Goal: Task Accomplishment & Management: Use online tool/utility

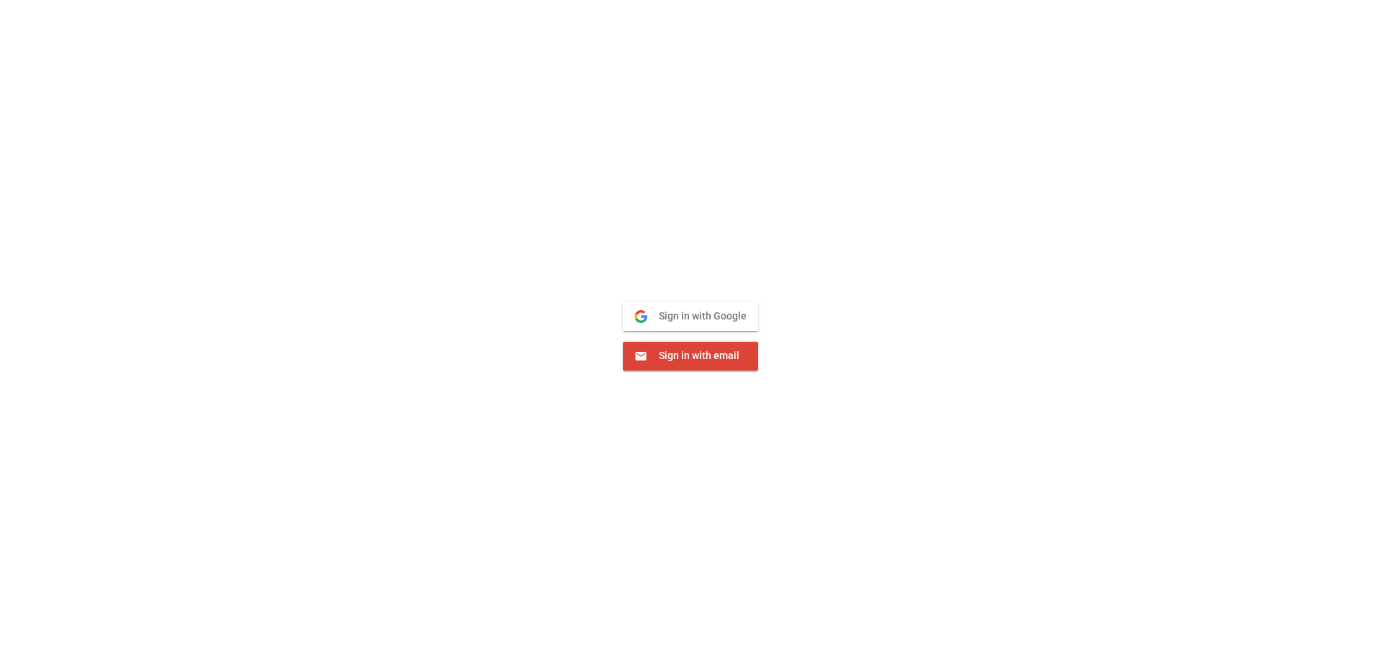
click at [689, 360] on span "Sign in with email" at bounding box center [693, 355] width 92 height 13
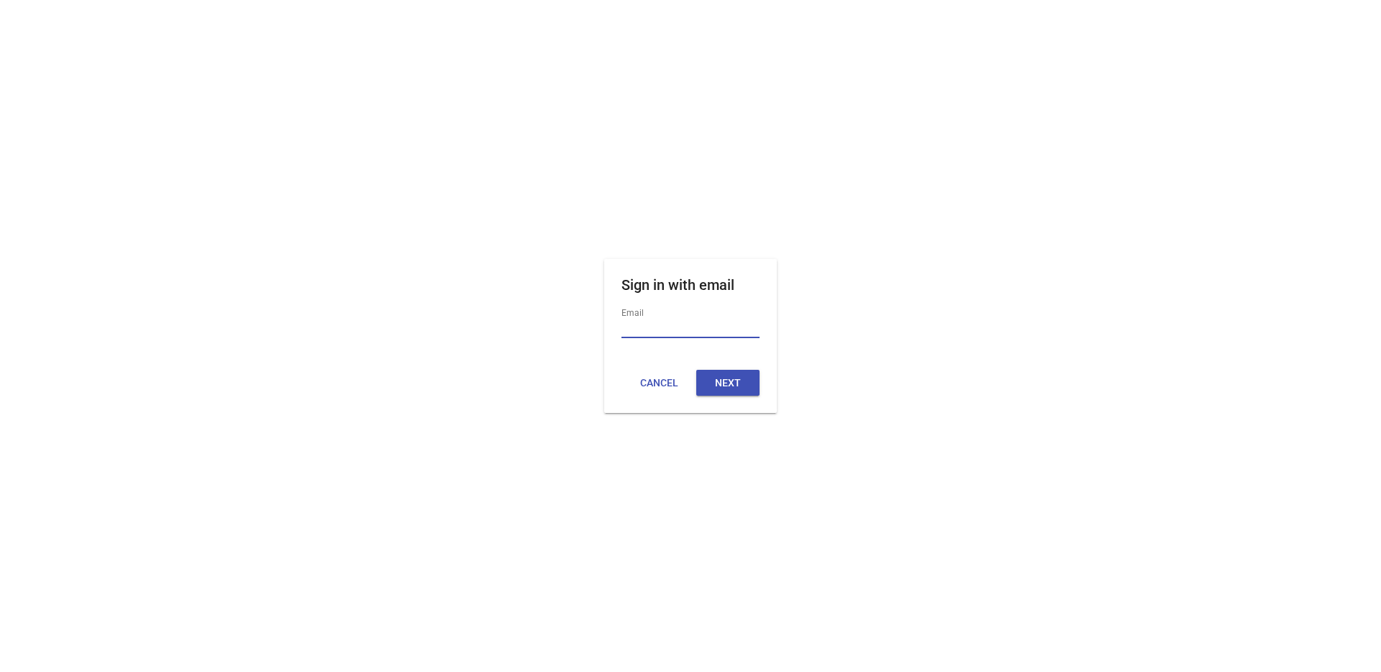
click at [670, 332] on input "Email" at bounding box center [690, 328] width 138 height 19
type input "**********"
click at [710, 378] on button "Next" at bounding box center [727, 383] width 63 height 26
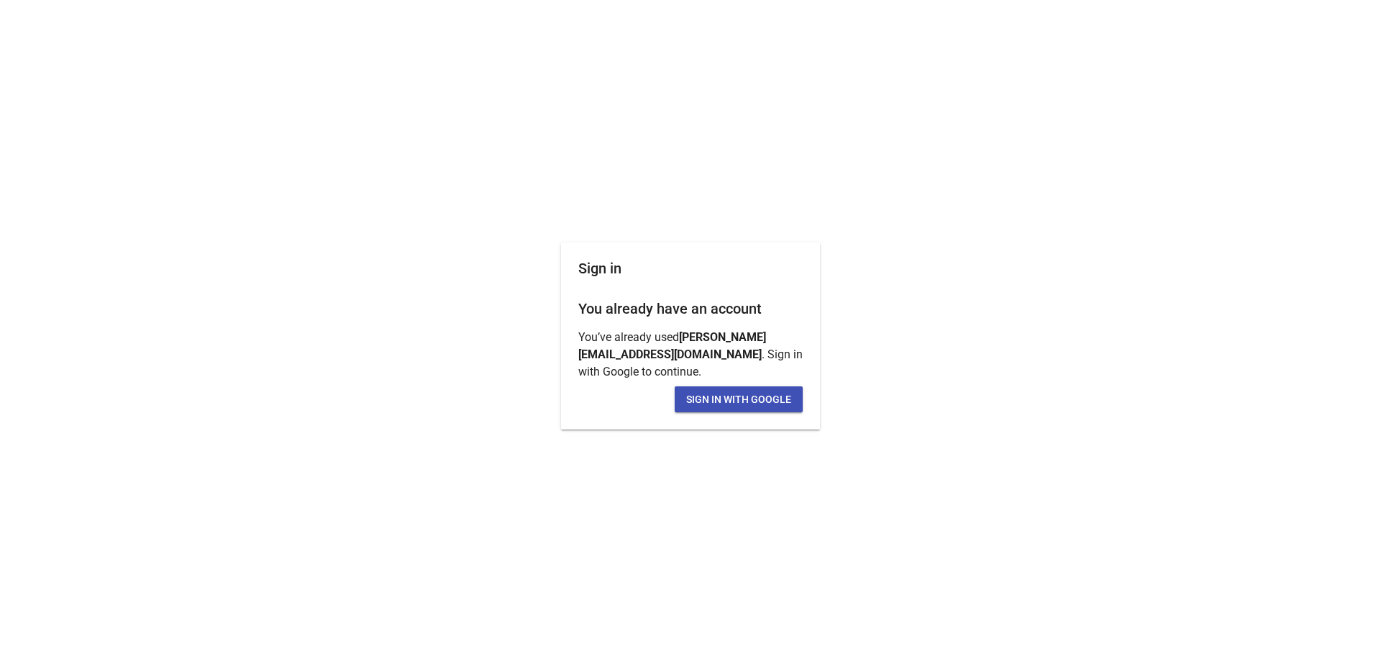
click at [696, 393] on button "Sign in with Google" at bounding box center [739, 399] width 128 height 26
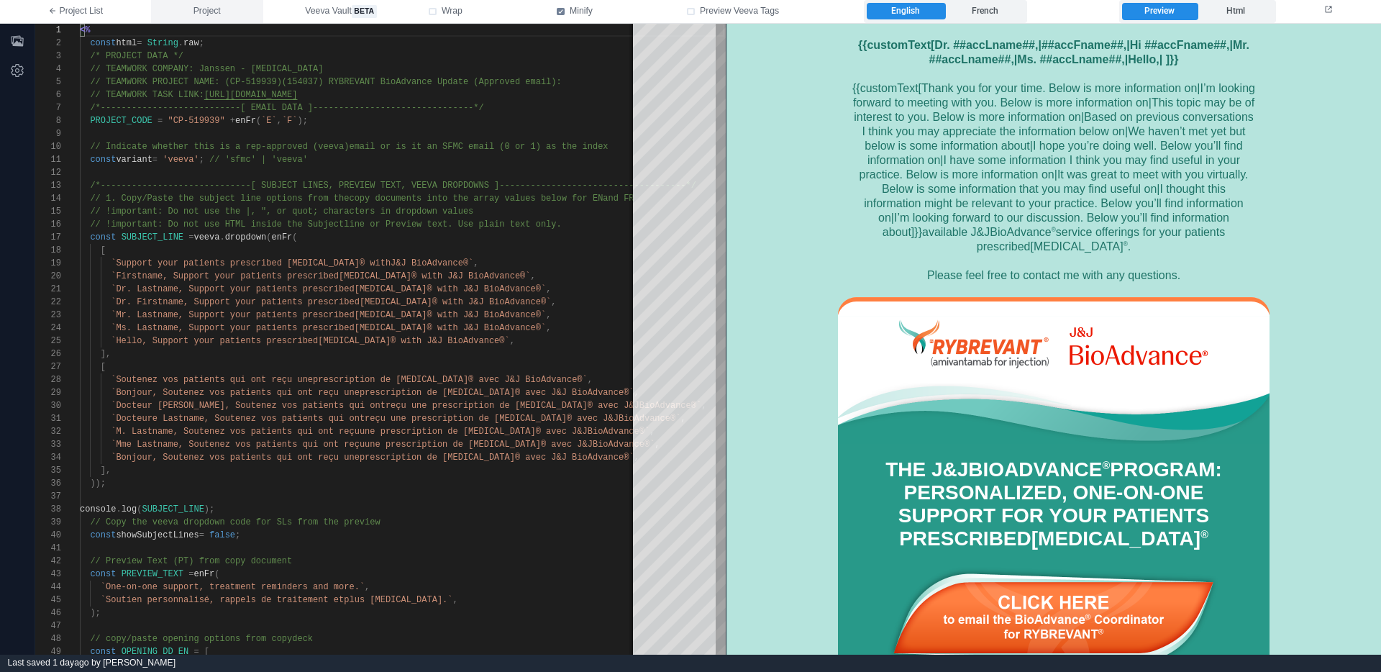
click at [208, 10] on span "Project" at bounding box center [206, 11] width 27 height 13
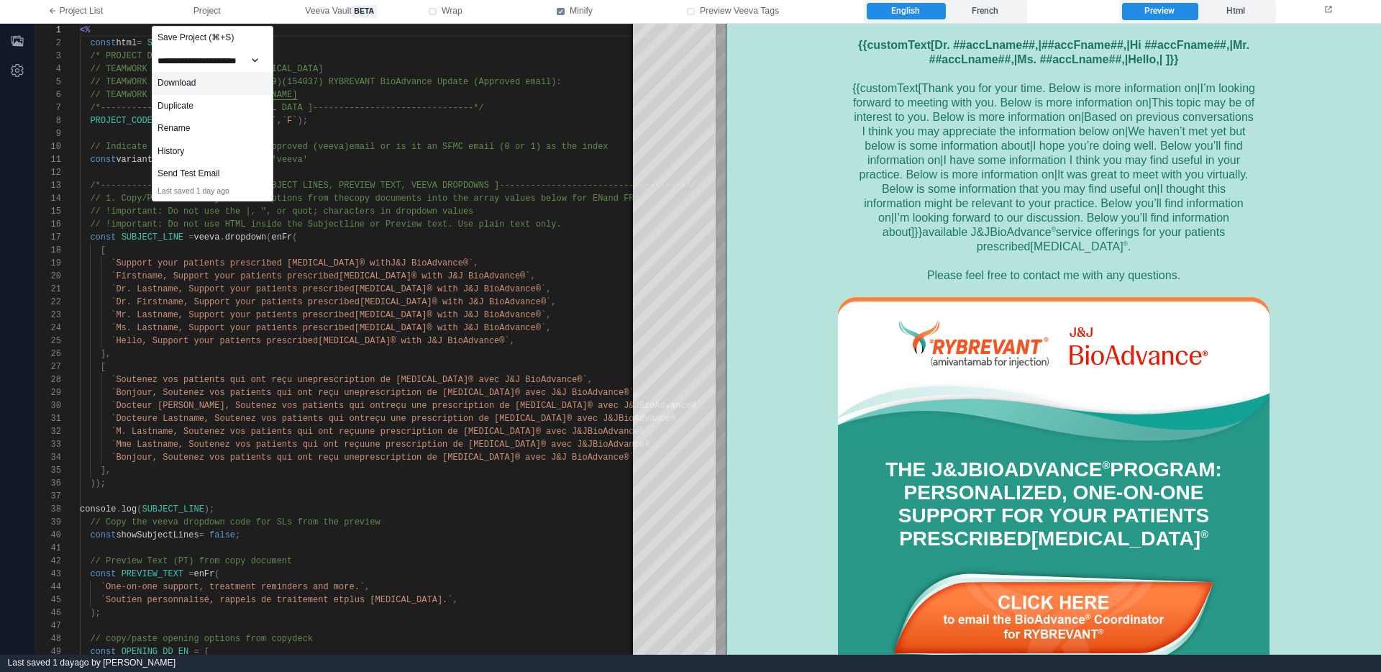
click at [199, 81] on div "Download" at bounding box center [212, 83] width 120 height 23
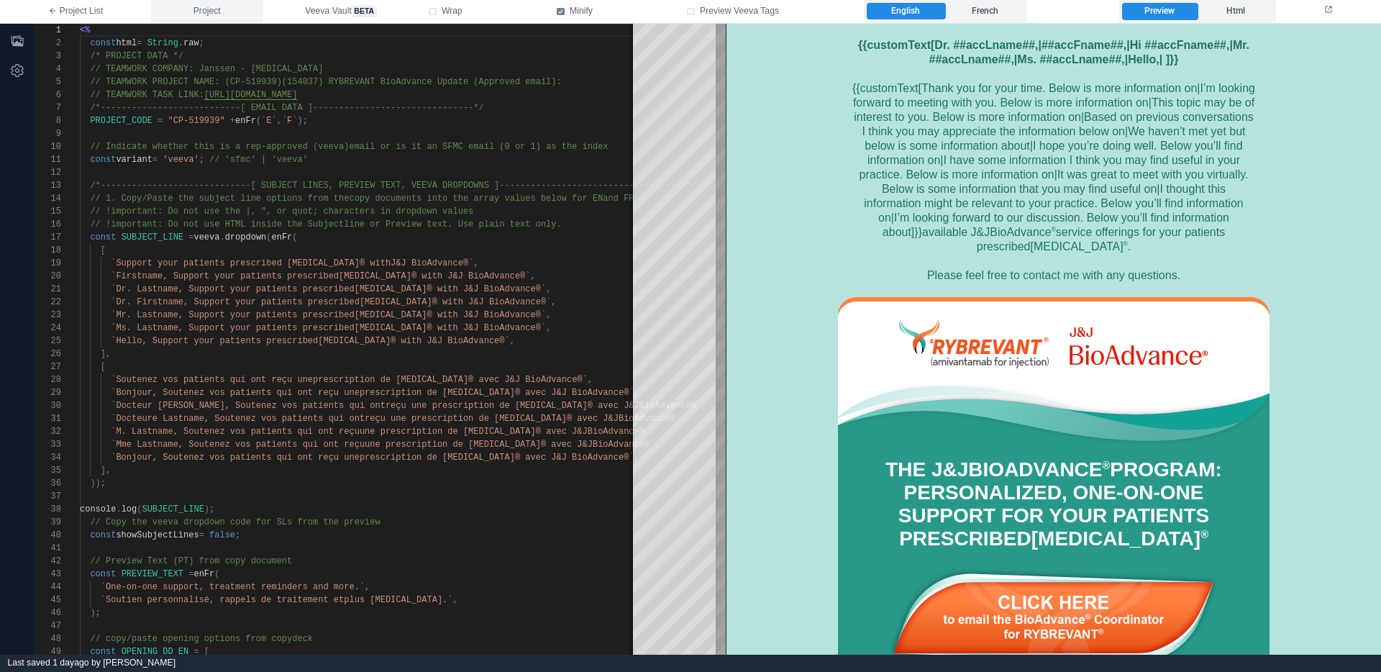
click at [214, 5] on span "Project" at bounding box center [206, 11] width 27 height 13
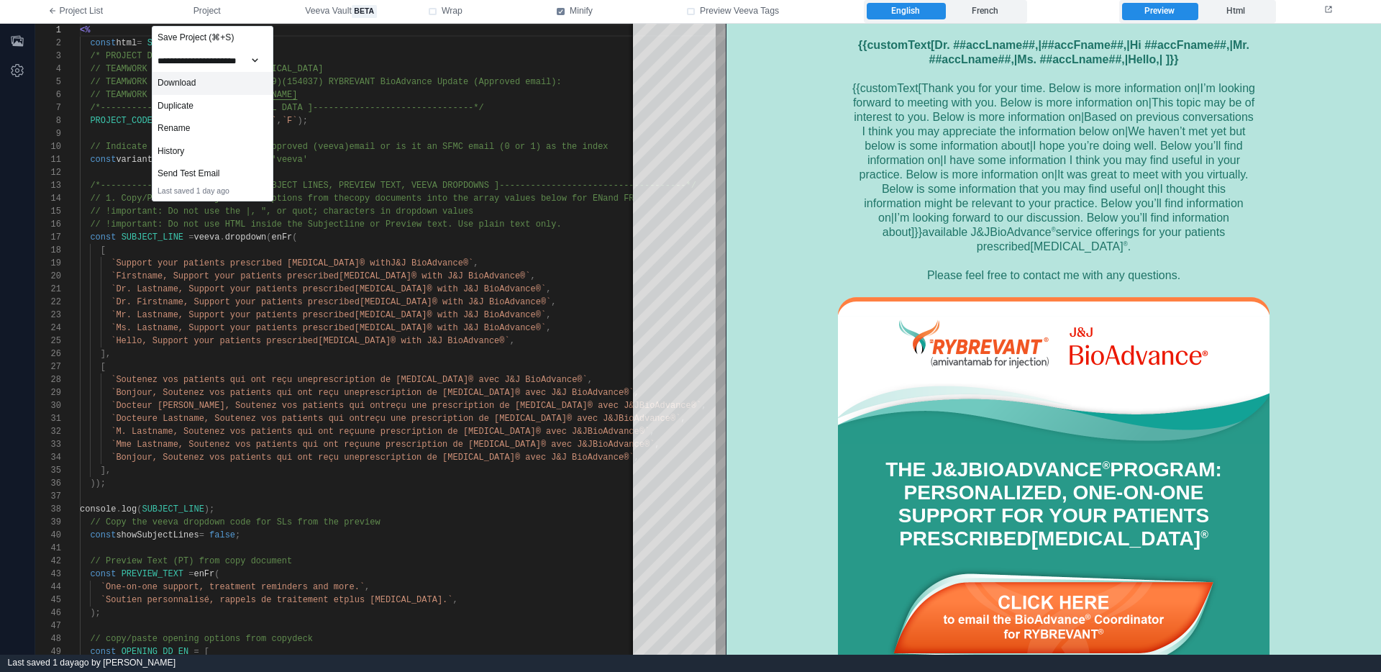
click at [216, 86] on div "Download" at bounding box center [212, 83] width 120 height 23
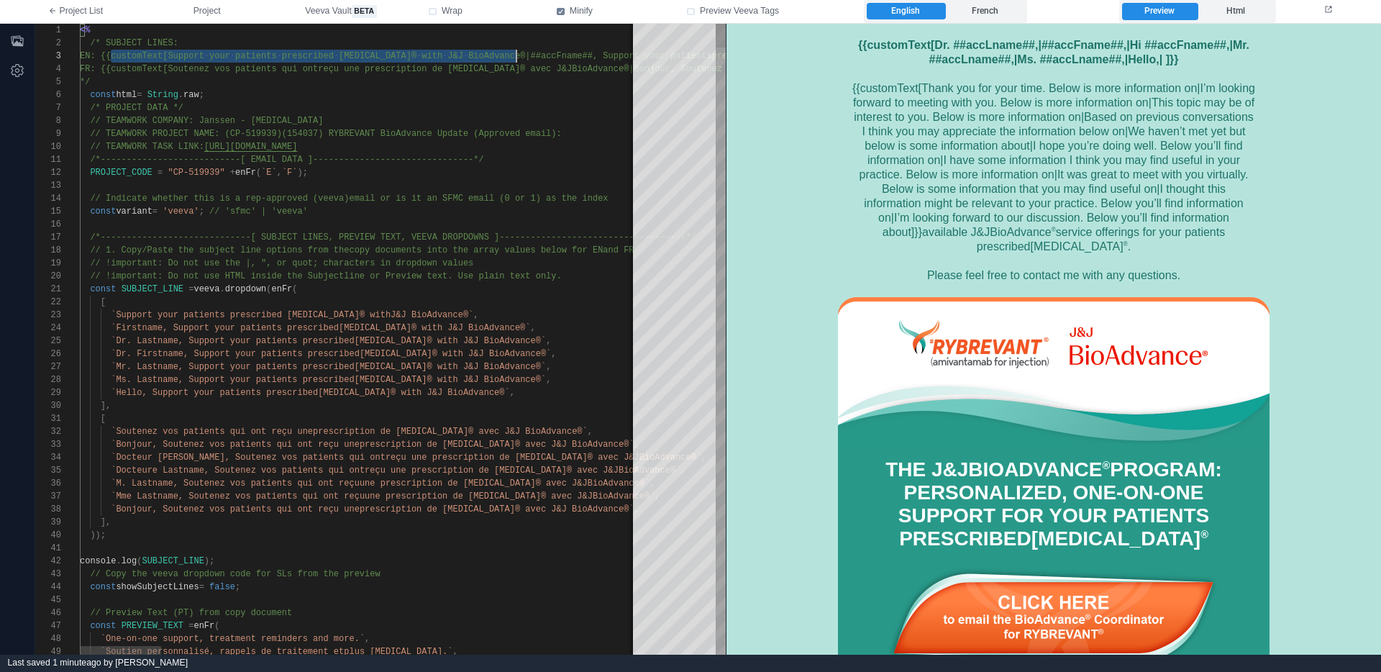
scroll to position [26, 509]
click at [112, 58] on span "EN: {{customText[Support your patients" at bounding box center [178, 56] width 197 height 10
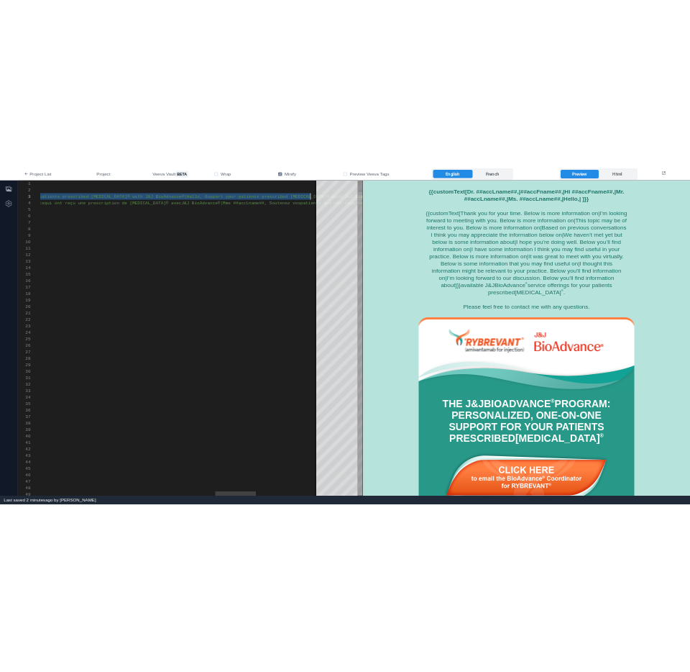
scroll to position [26, 2956]
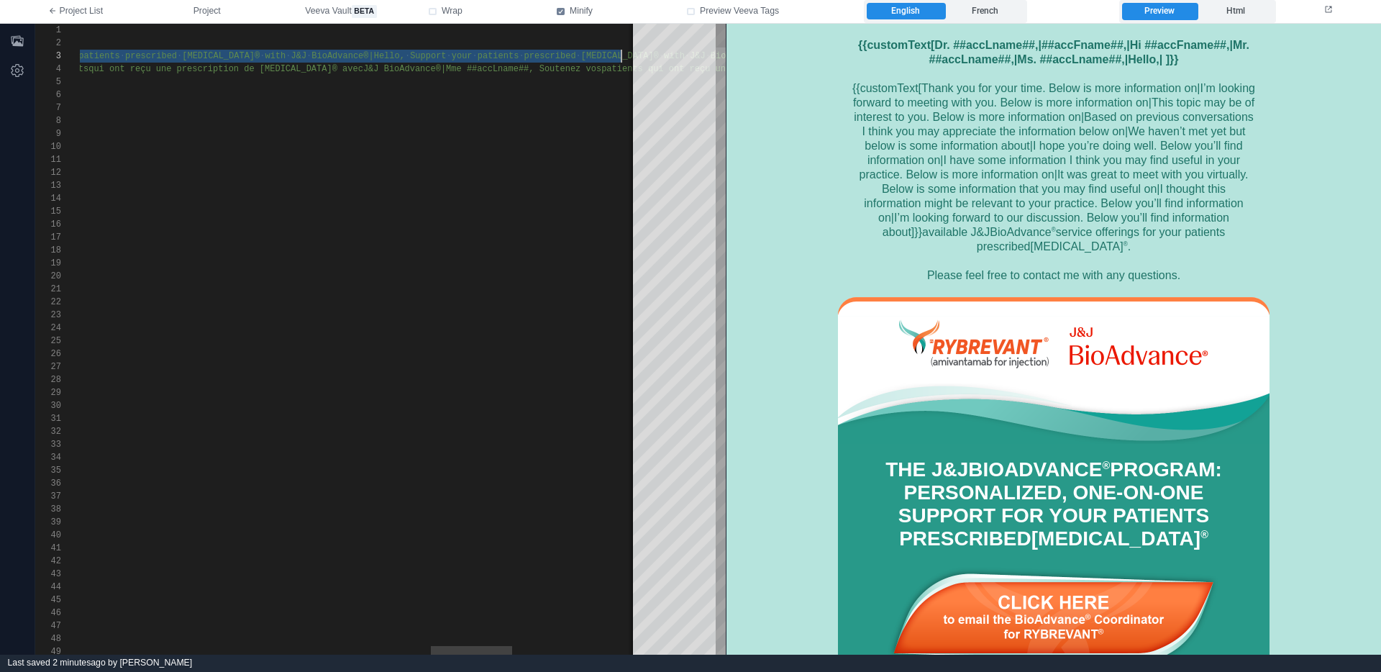
drag, startPoint x: 111, startPoint y: 56, endPoint x: 621, endPoint y: 55, distance: 509.9
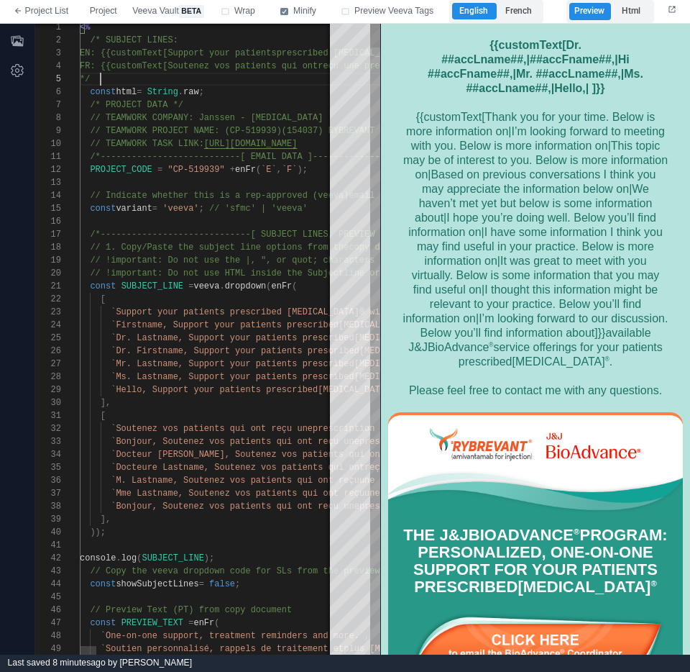
click at [115, 67] on span "FR: {{customText[Soutenez vos patients qui ont" at bounding box center [199, 66] width 238 height 10
type textarea "**********"
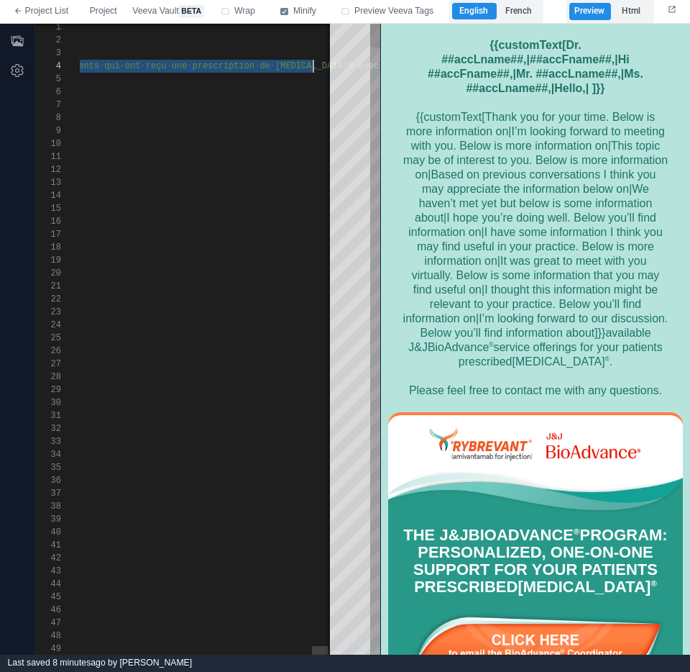
scroll to position [13, 3782]
drag, startPoint x: 111, startPoint y: 65, endPoint x: 319, endPoint y: 67, distance: 207.9
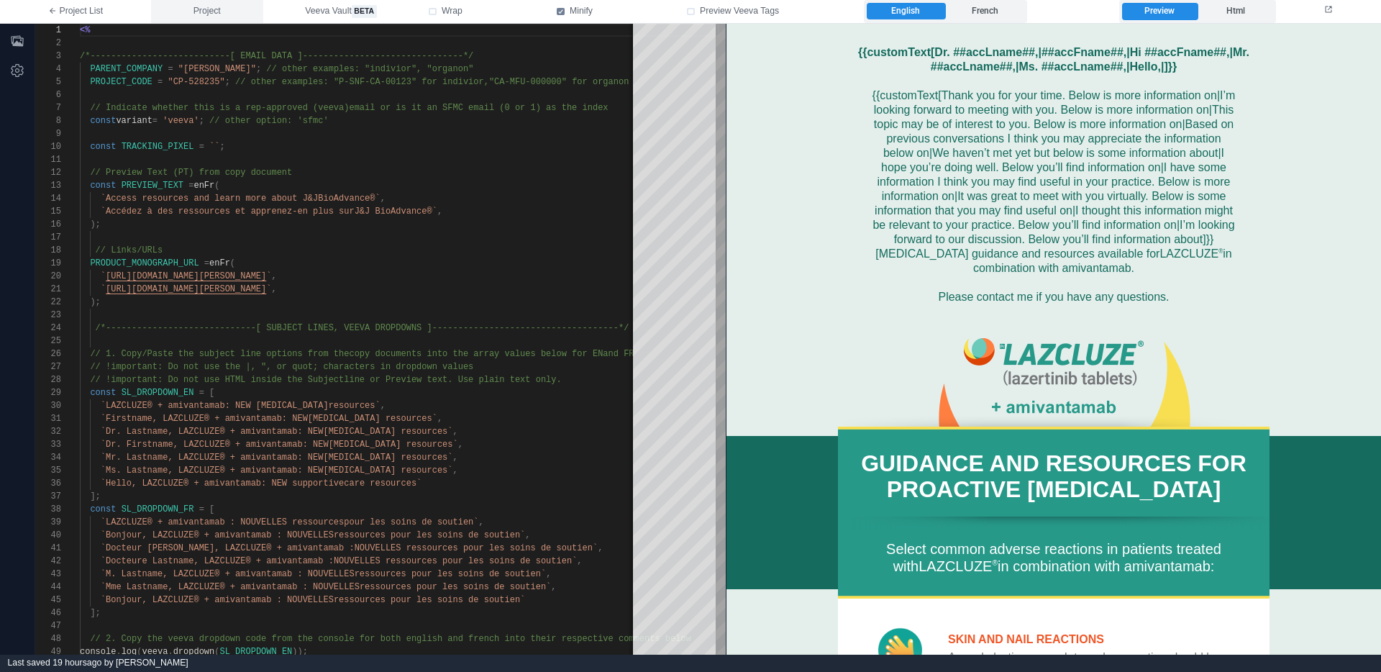
click at [207, 8] on span "Project" at bounding box center [206, 11] width 27 height 13
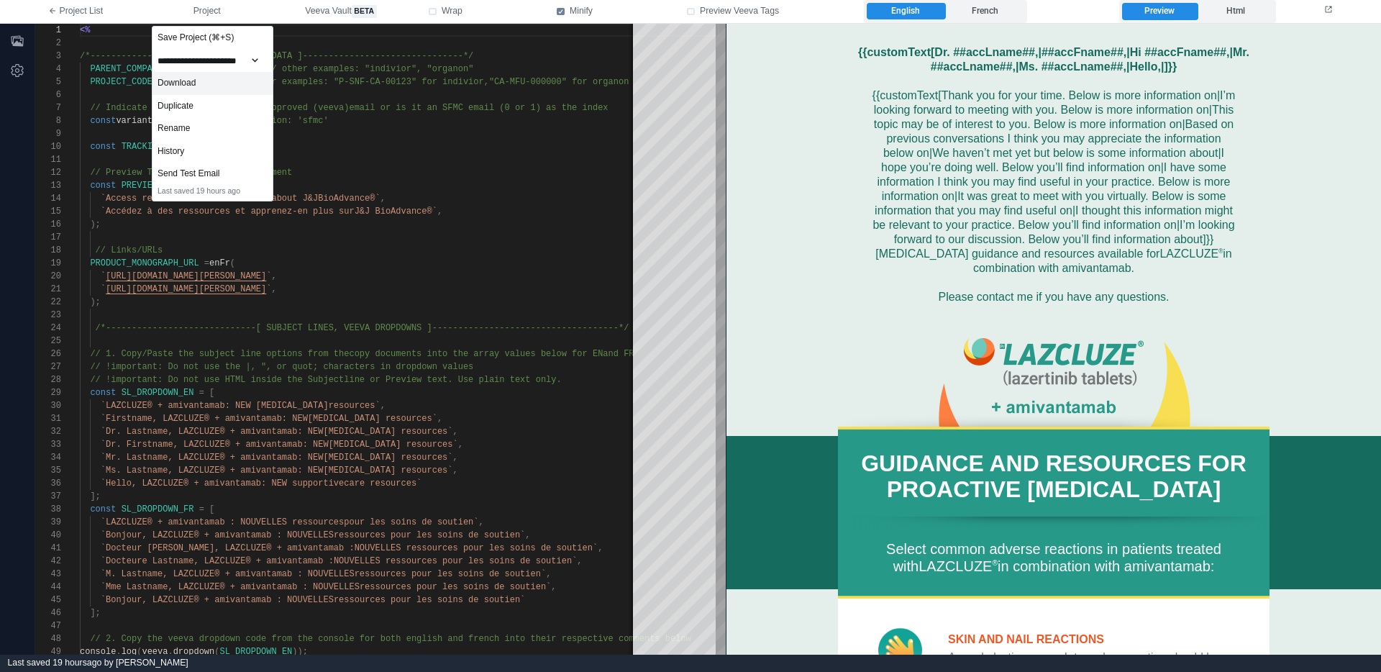
click at [186, 83] on div "Download" at bounding box center [212, 83] width 120 height 23
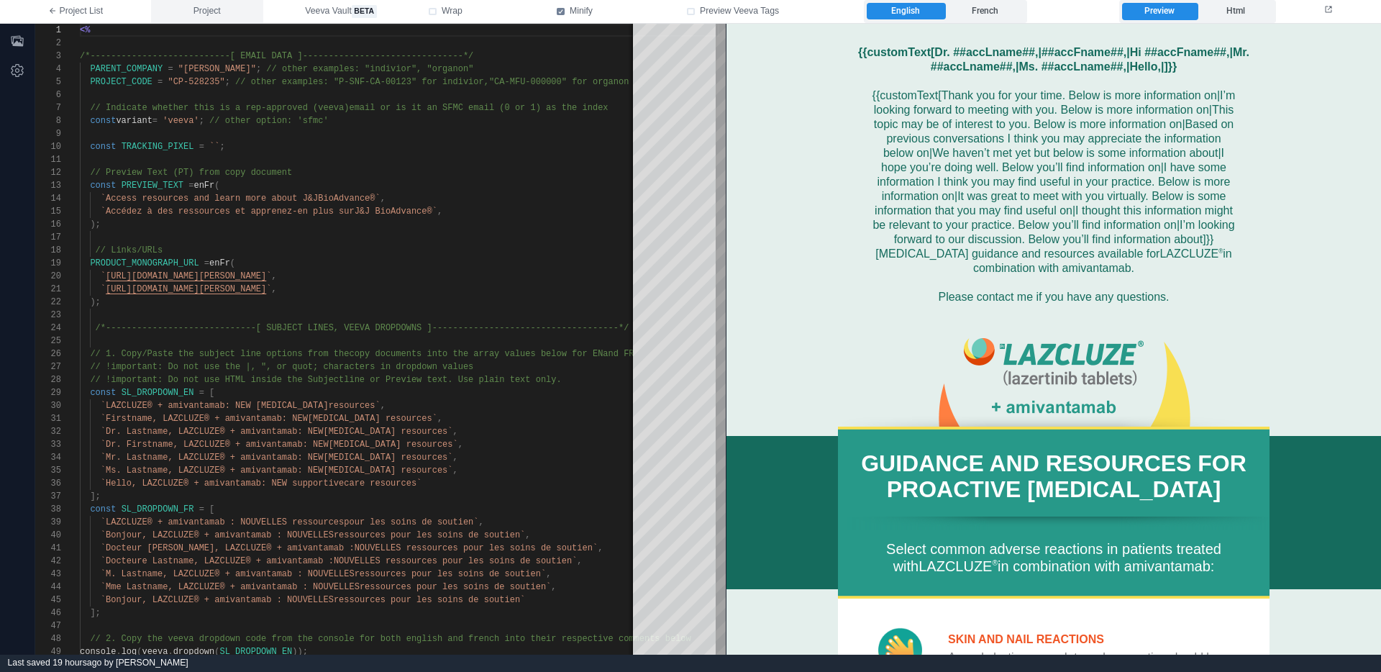
click at [211, 11] on span "Project" at bounding box center [206, 11] width 27 height 13
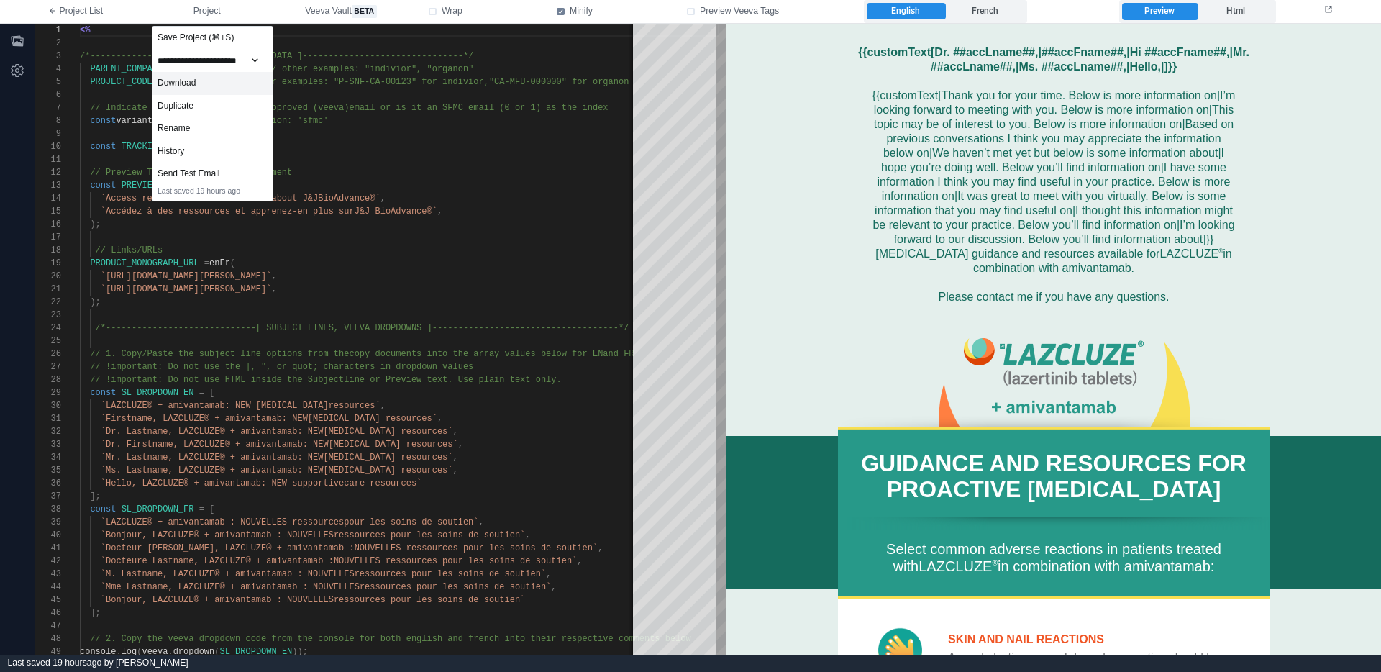
click at [201, 86] on div "Download" at bounding box center [212, 83] width 120 height 23
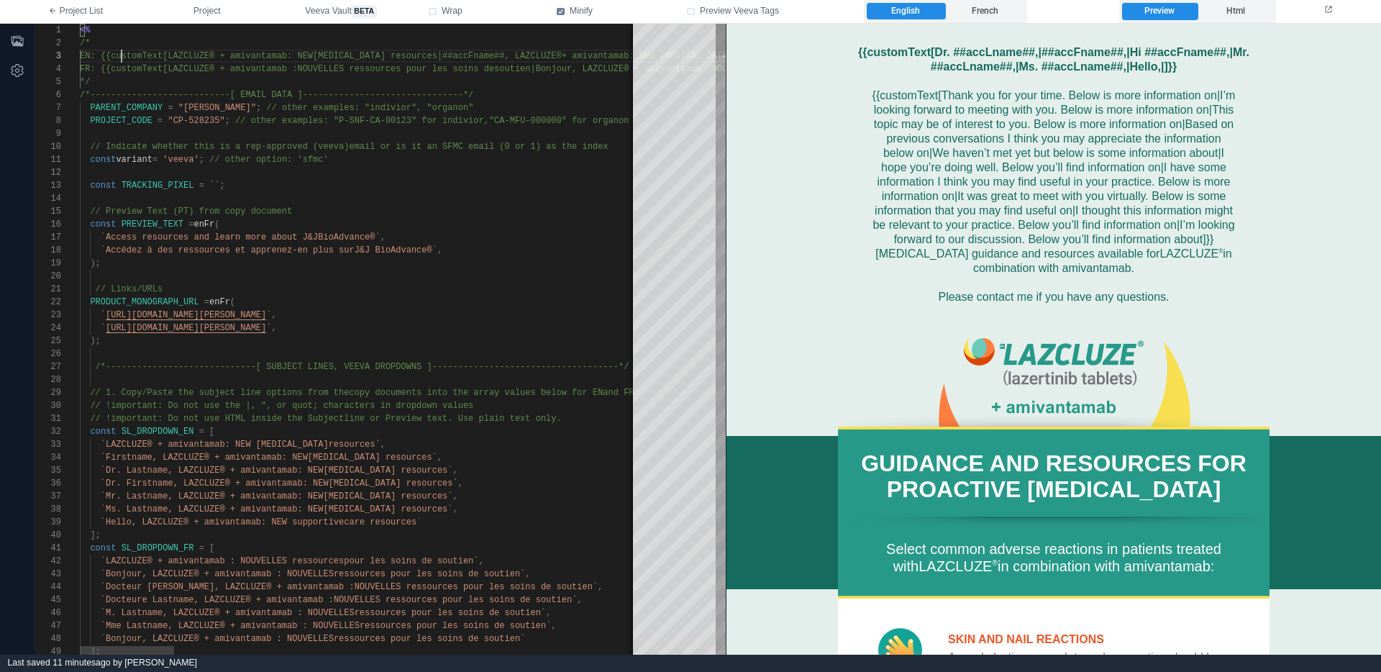
click at [119, 55] on span "EN: {{customText[LAZCLUZE® + amivantamab: NEW" at bounding box center [196, 56] width 233 height 10
click at [111, 56] on span "EN: {{customText[LAZCLUZE® + amivantamab: NEW" at bounding box center [196, 56] width 233 height 10
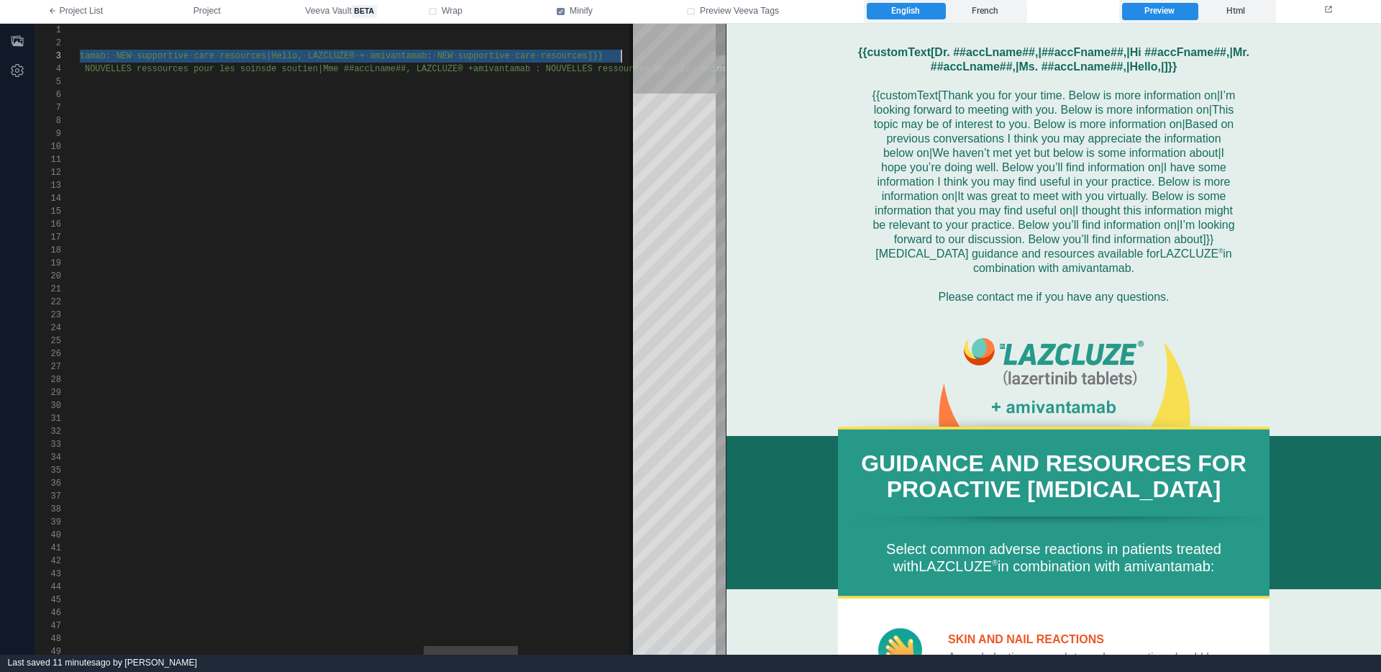
scroll to position [26, 2592]
drag, startPoint x: 109, startPoint y: 55, endPoint x: 622, endPoint y: 57, distance: 512.8
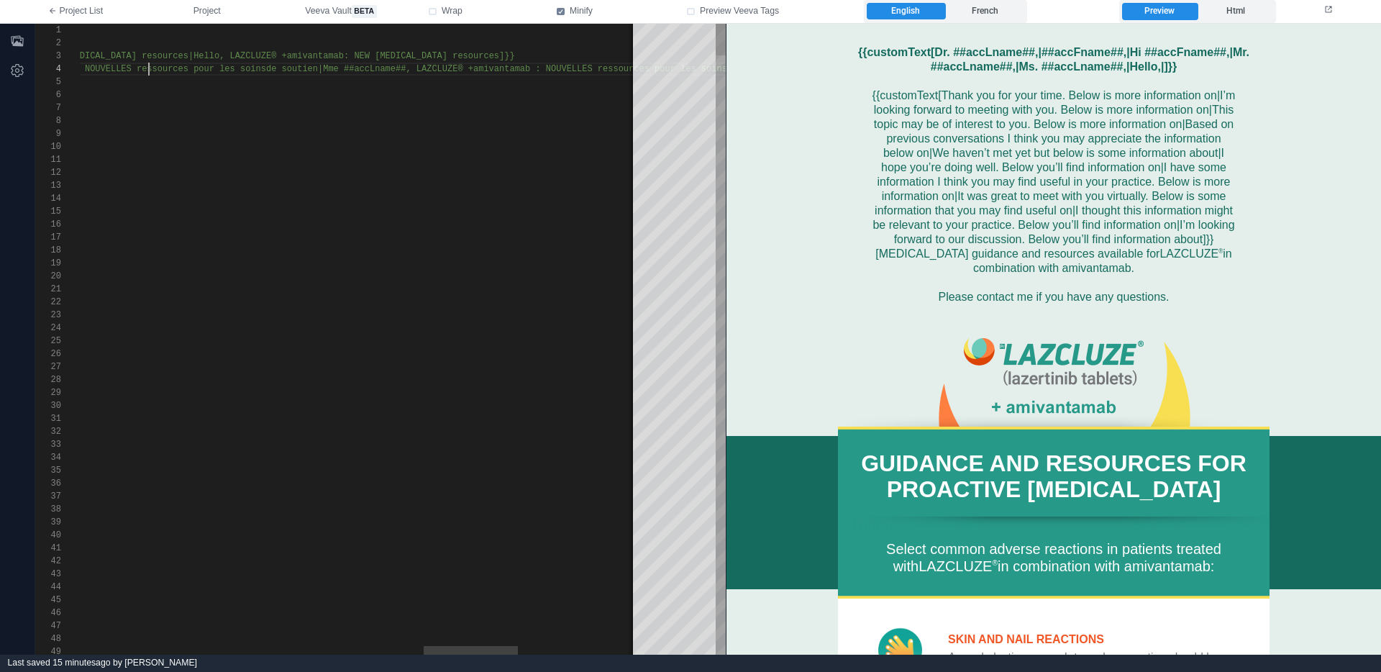
drag, startPoint x: 150, startPoint y: 73, endPoint x: 259, endPoint y: 79, distance: 108.8
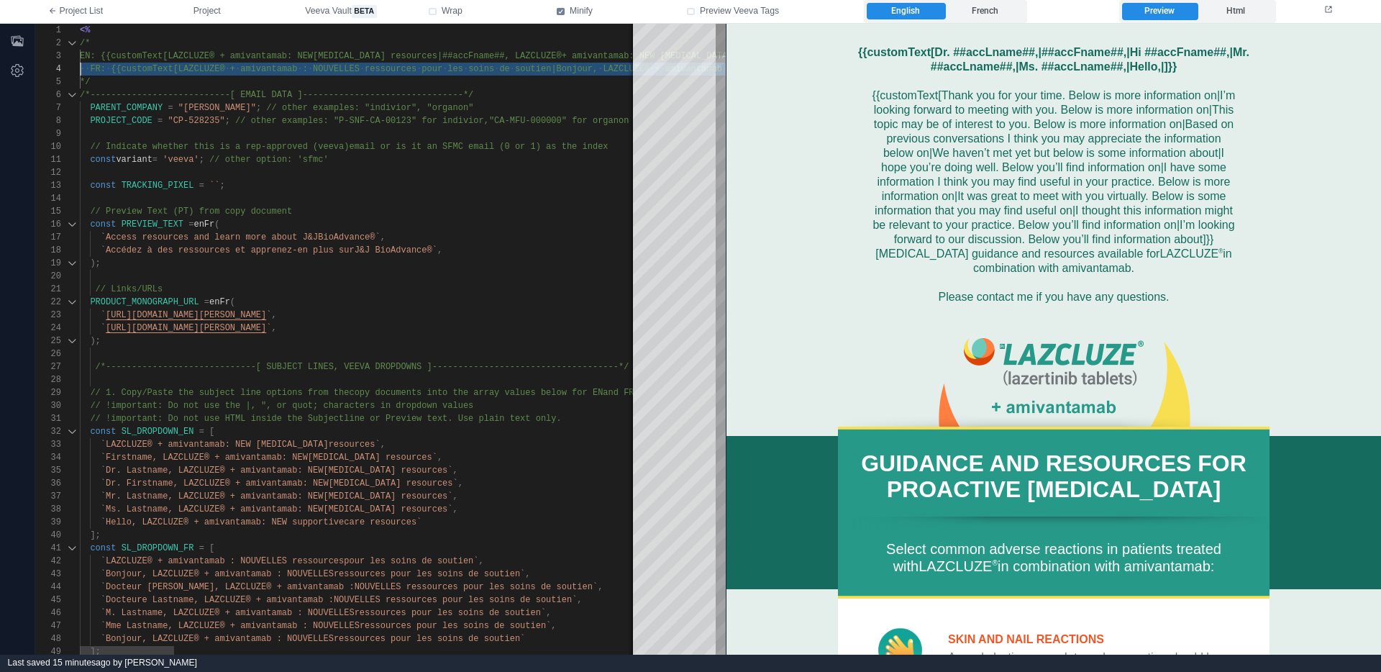
drag, startPoint x: 175, startPoint y: 68, endPoint x: 50, endPoint y: 63, distance: 124.5
click at [206, 67] on span "{{customText[LAZCLUZE®" at bounding box center [168, 69] width 114 height 10
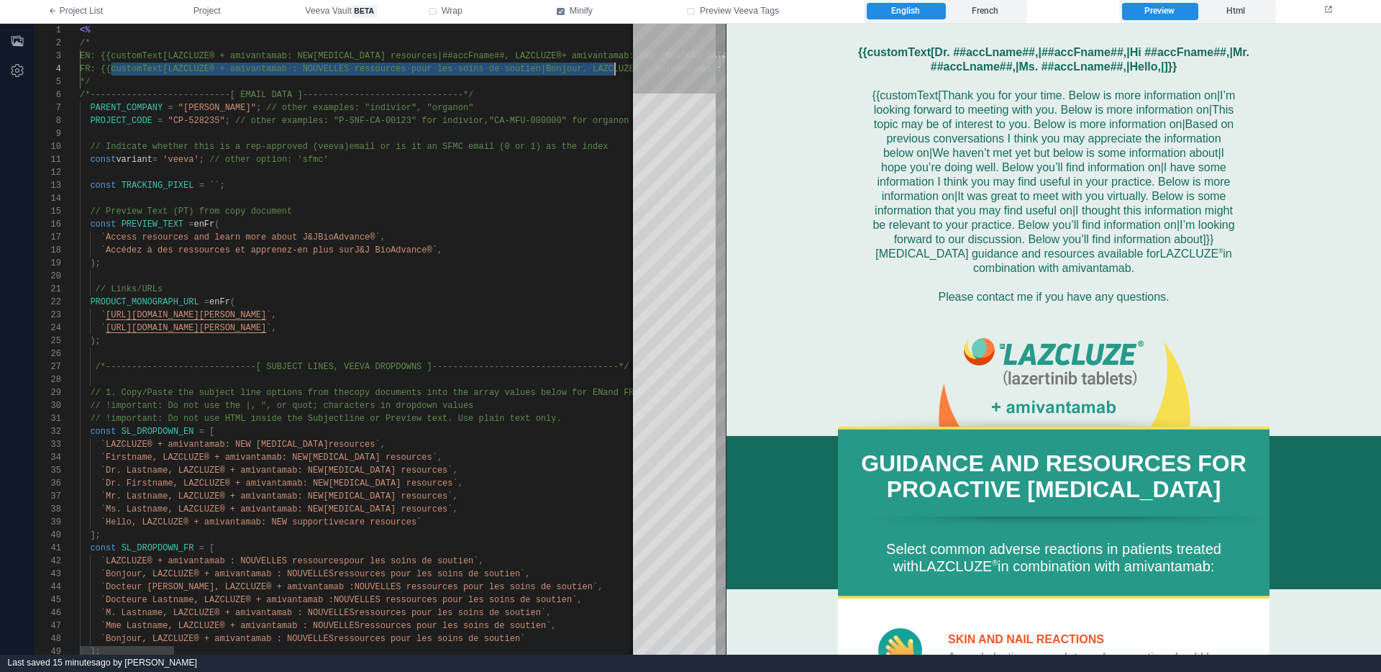
type textarea "**********"
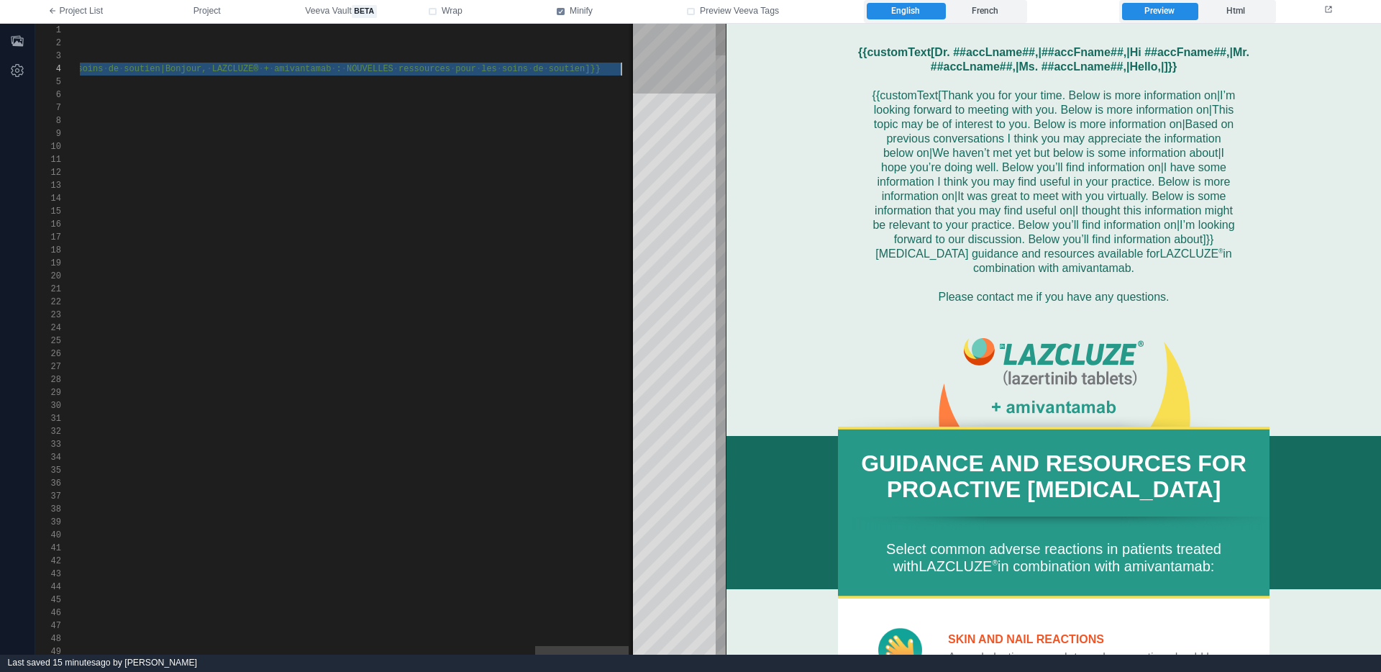
drag, startPoint x: 110, startPoint y: 69, endPoint x: 642, endPoint y: 69, distance: 531.5
